Goal: Transaction & Acquisition: Book appointment/travel/reservation

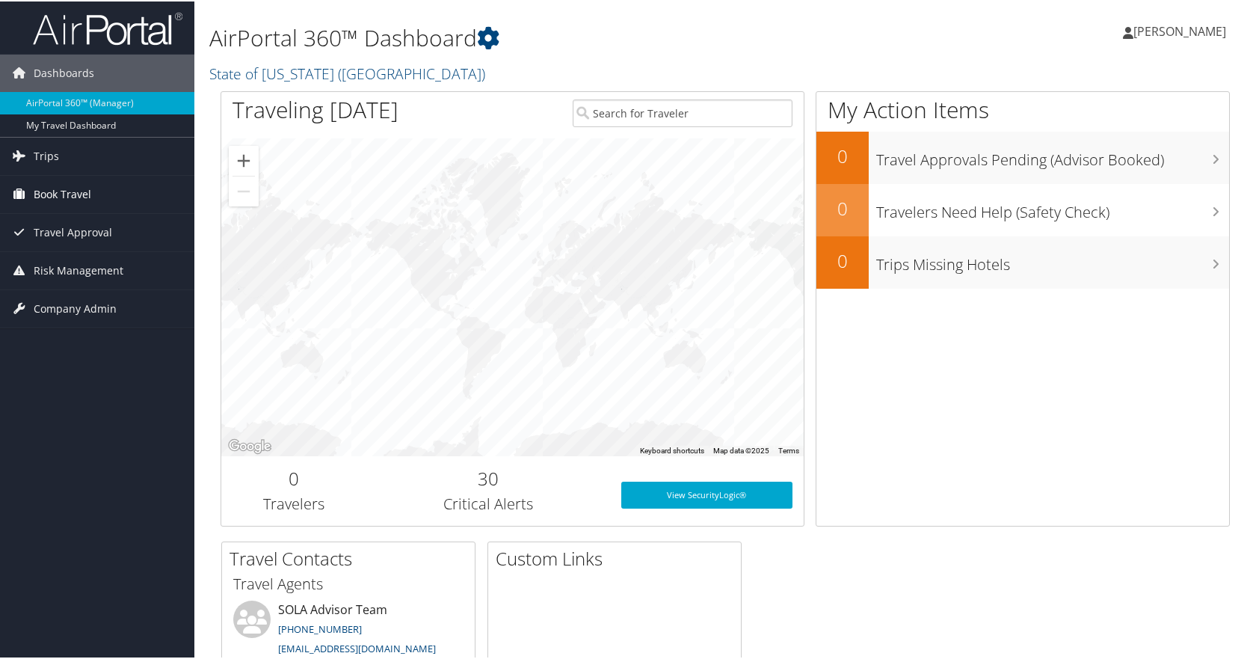
click at [35, 202] on span "Book Travel" at bounding box center [63, 192] width 58 height 37
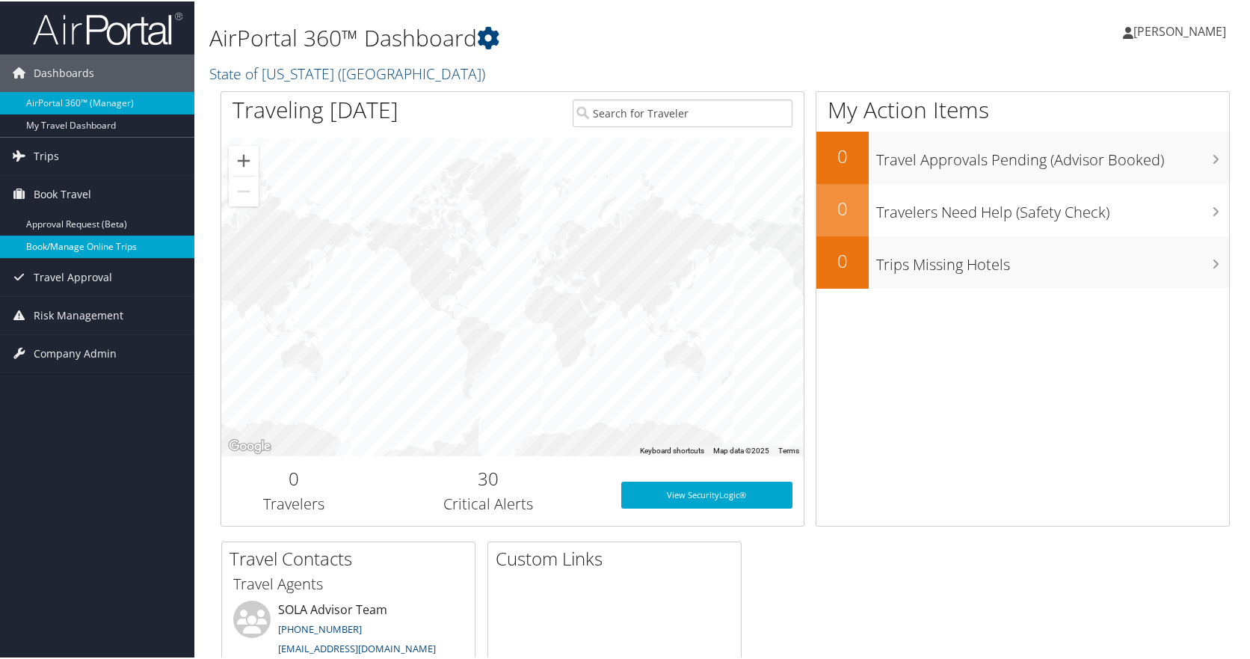
click at [63, 247] on link "Book/Manage Online Trips" at bounding box center [97, 245] width 194 height 22
